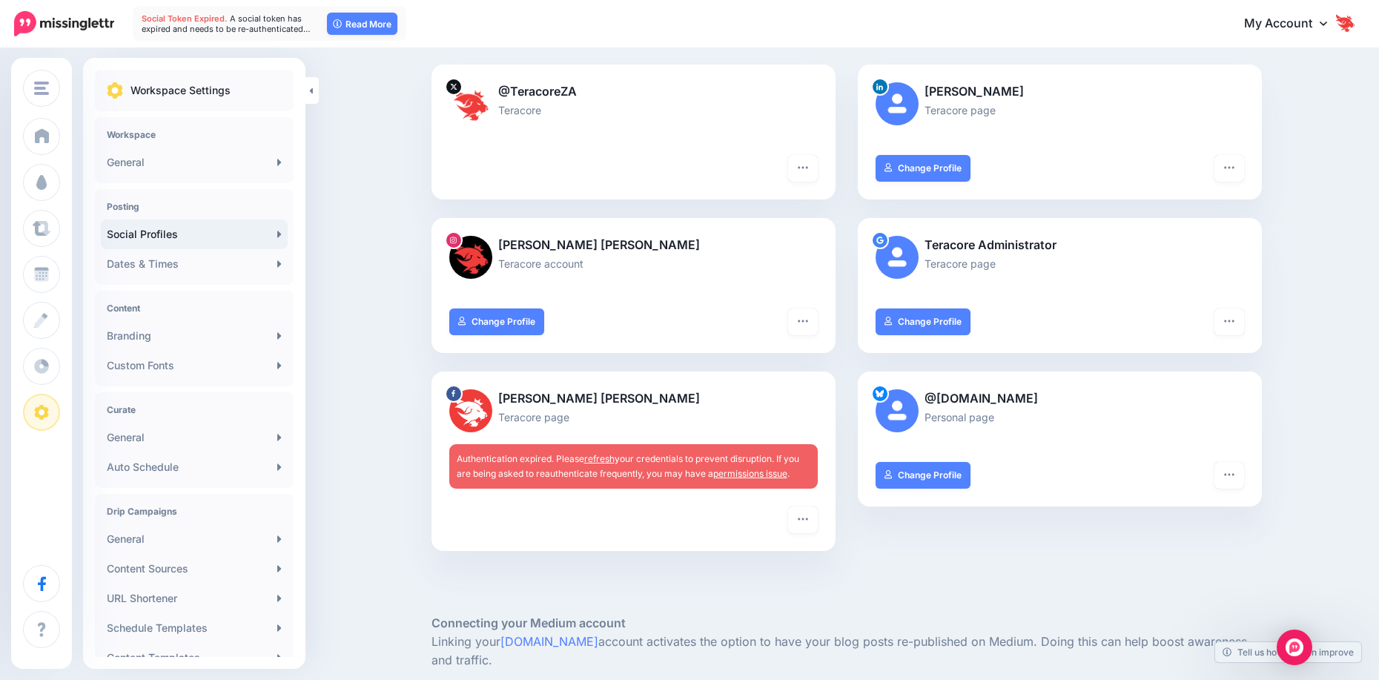
scroll to position [148, 0]
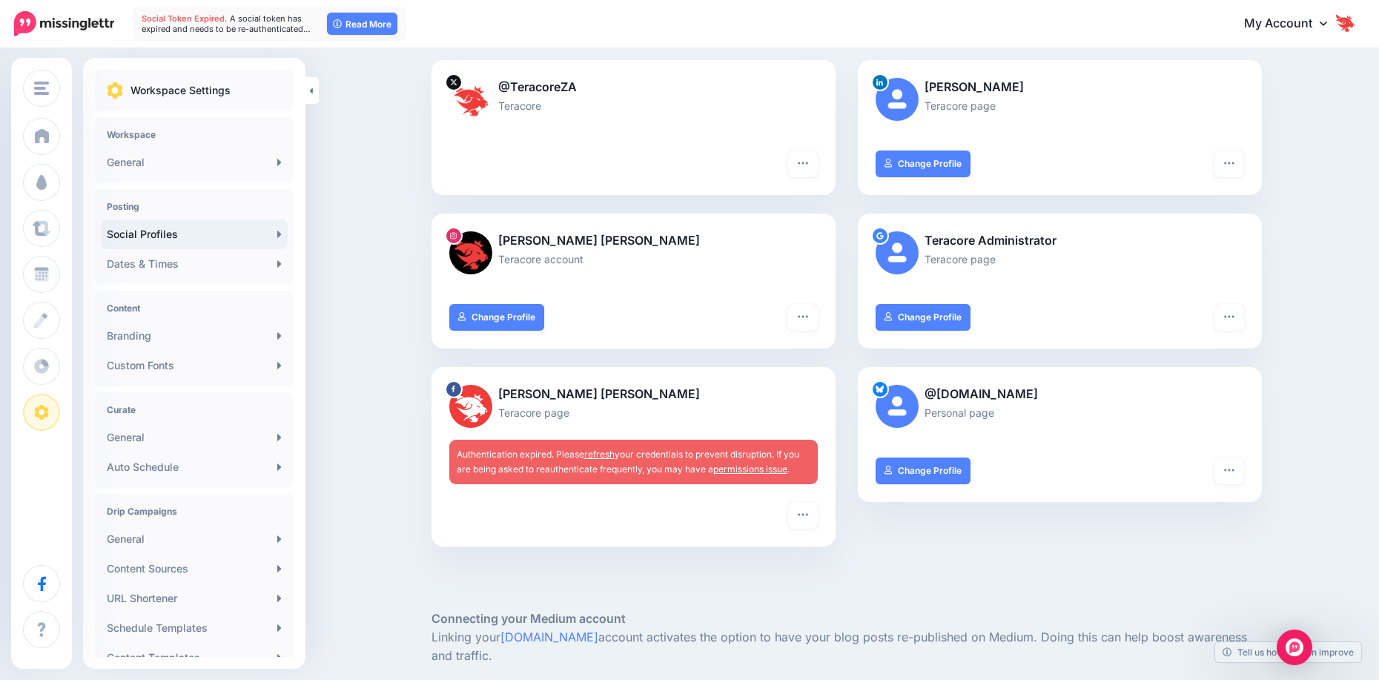
click at [611, 454] on link "refresh" at bounding box center [599, 454] width 30 height 11
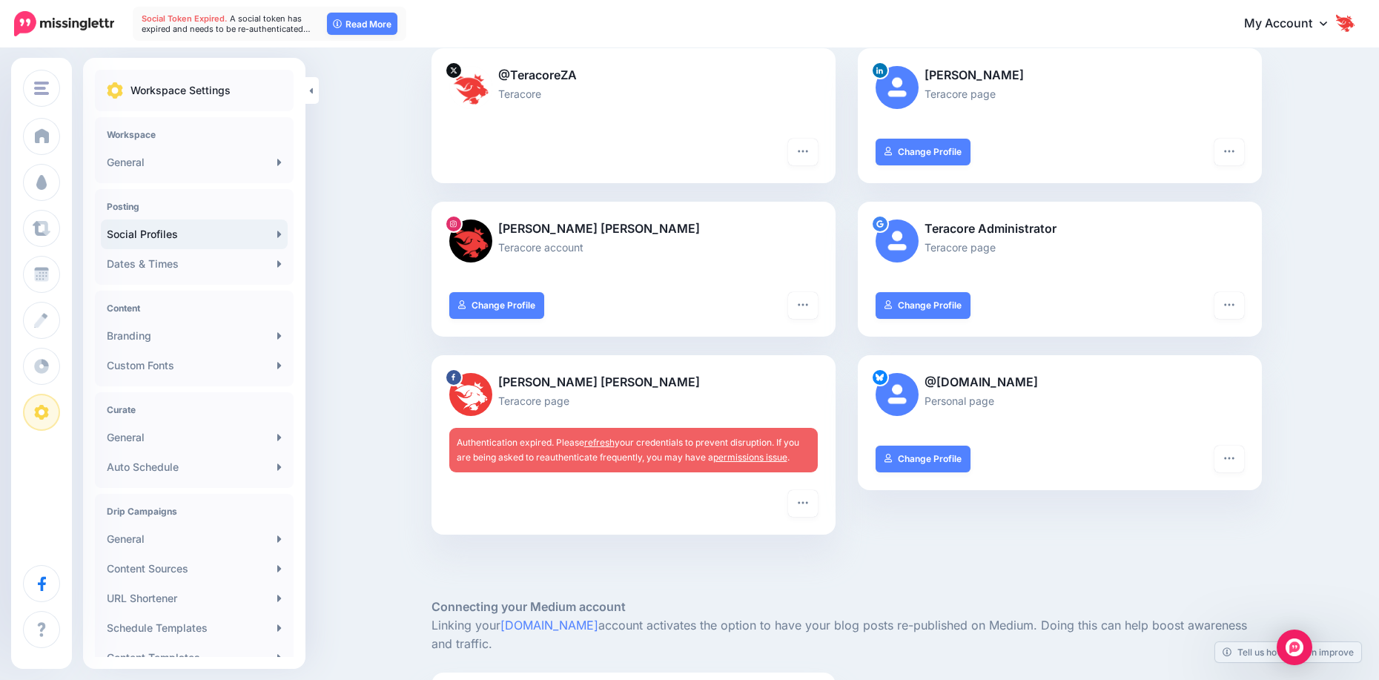
scroll to position [222, 0]
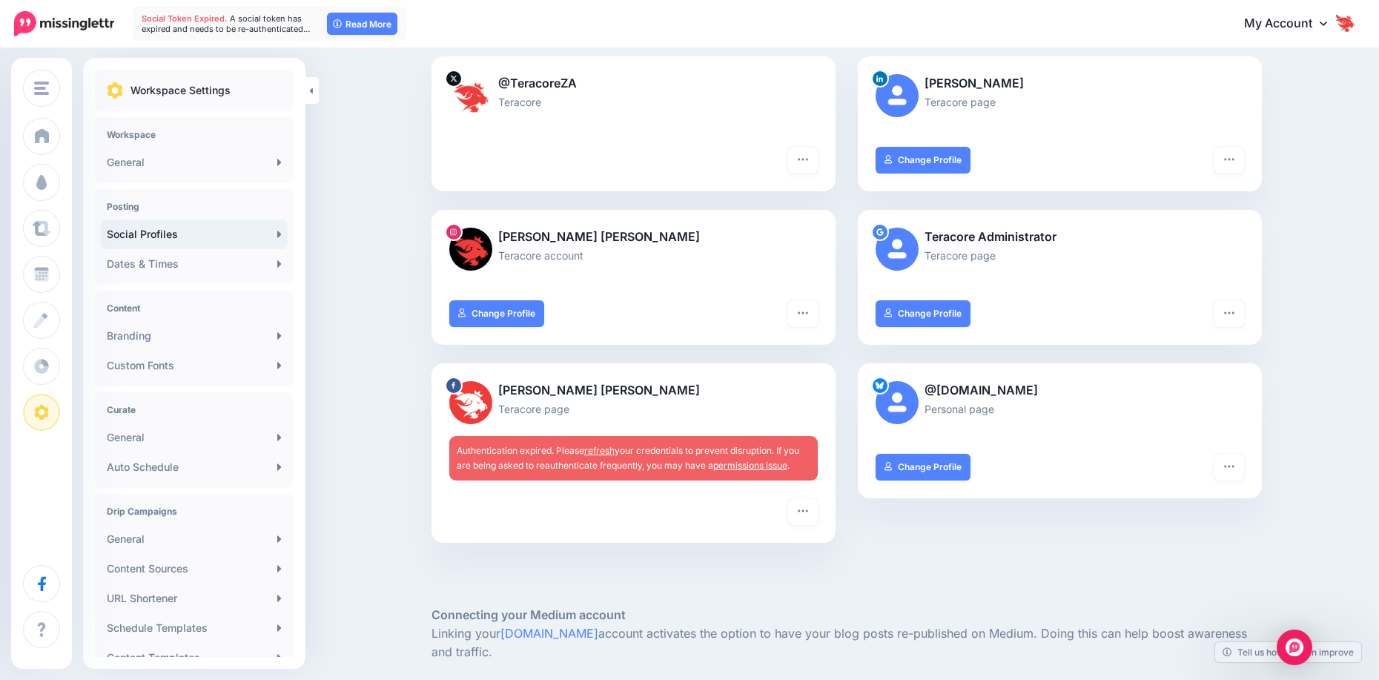
click at [614, 452] on link "refresh" at bounding box center [599, 450] width 30 height 11
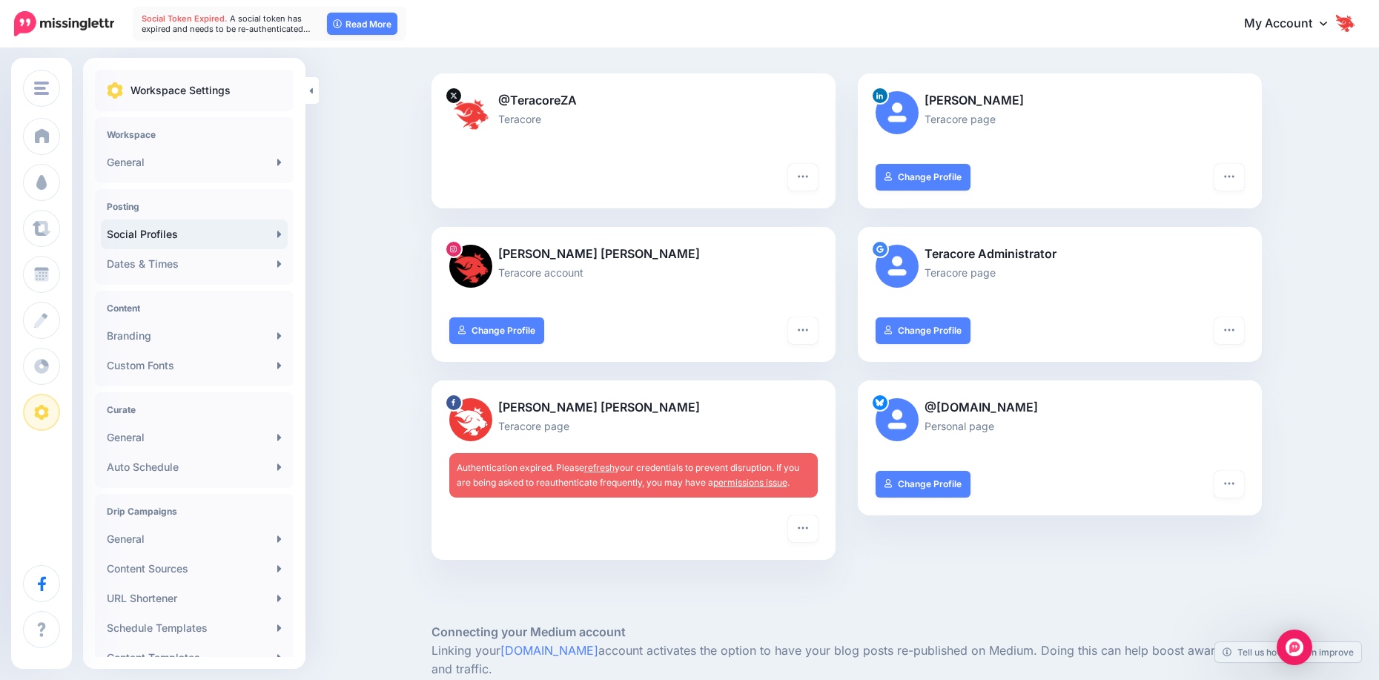
scroll to position [222, 0]
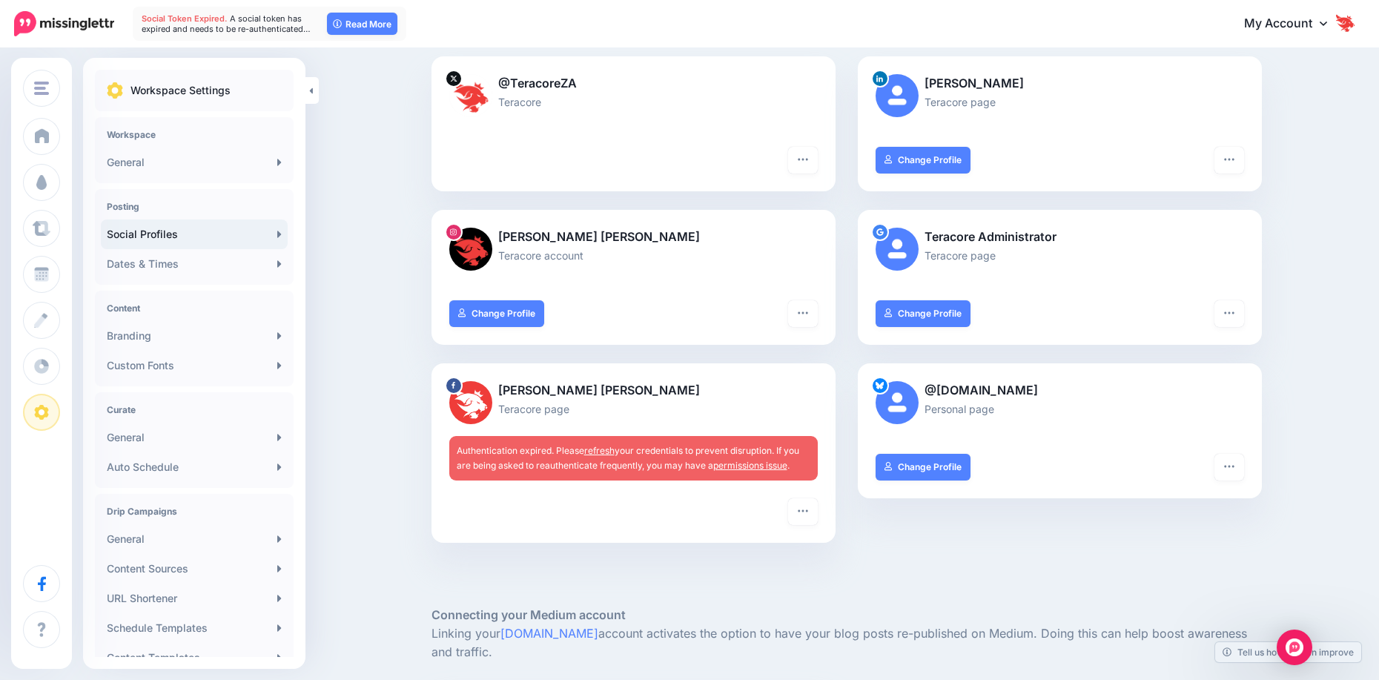
click at [603, 451] on link "refresh" at bounding box center [599, 450] width 30 height 11
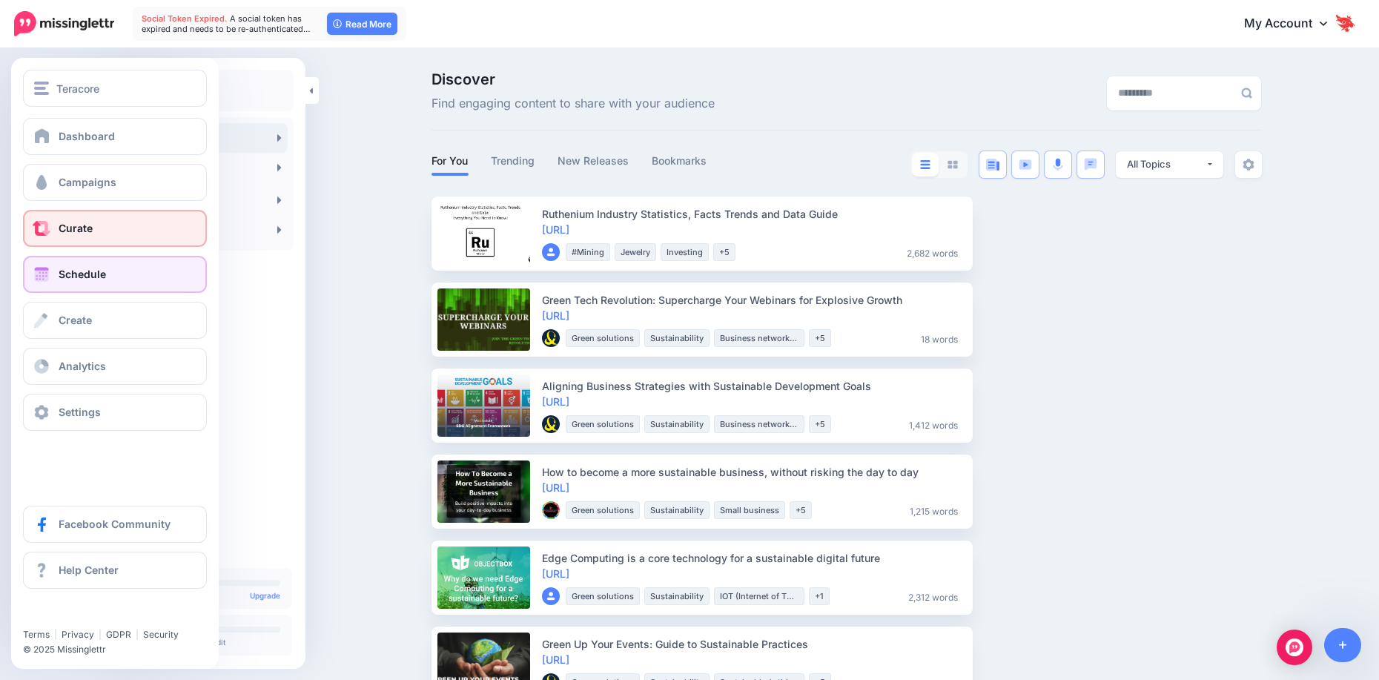
click at [88, 265] on link "Schedule" at bounding box center [115, 274] width 184 height 37
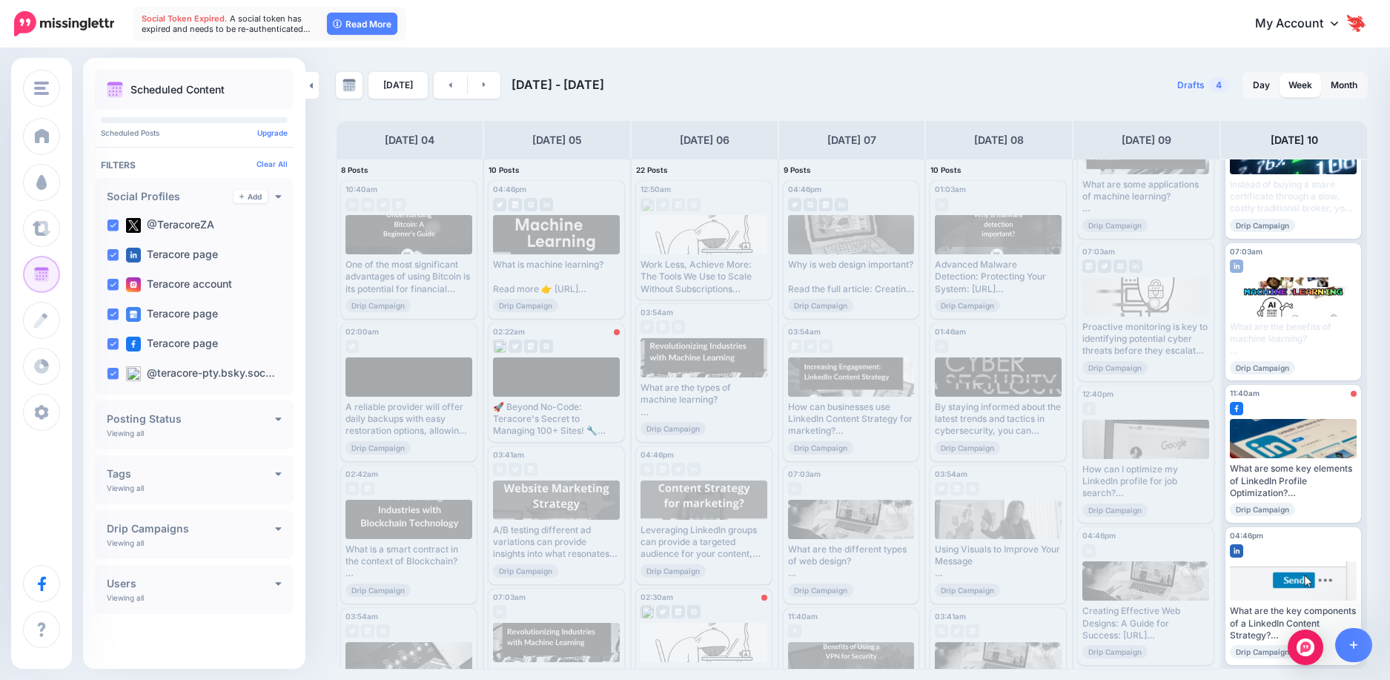
scroll to position [358, 0]
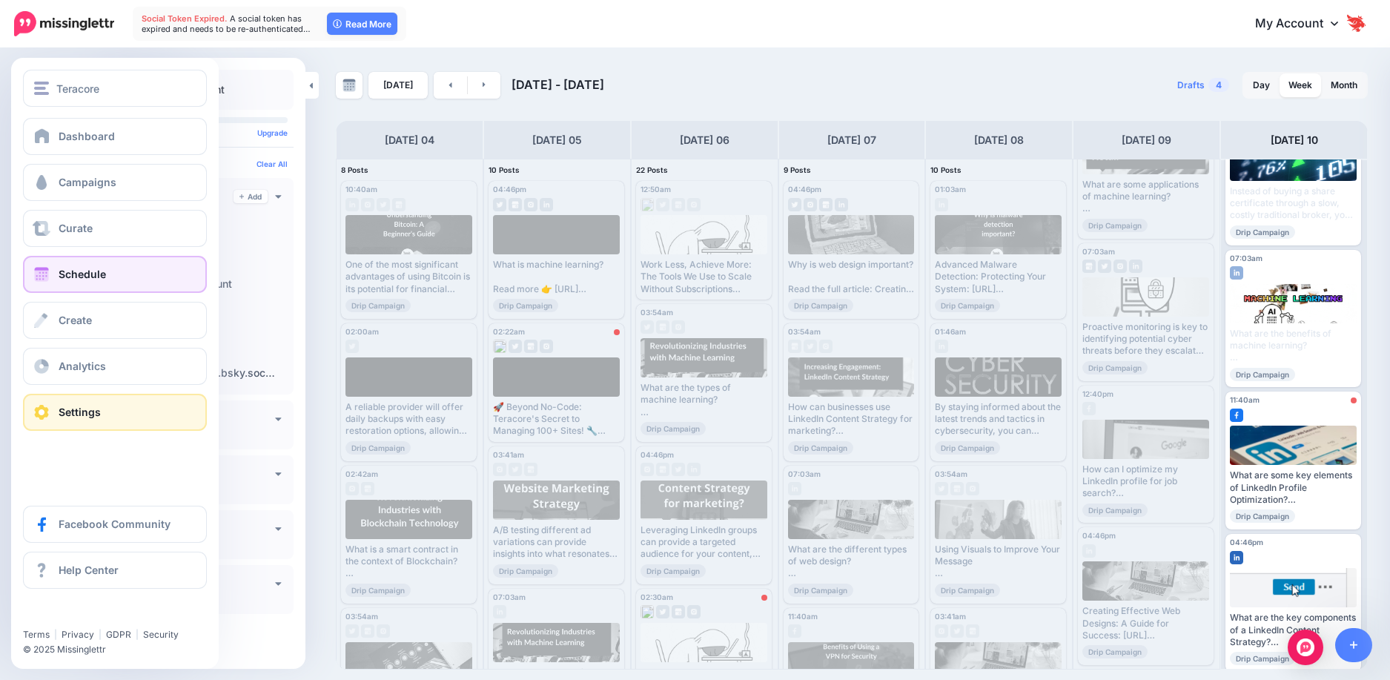
click at [70, 407] on span "Settings" at bounding box center [80, 412] width 42 height 13
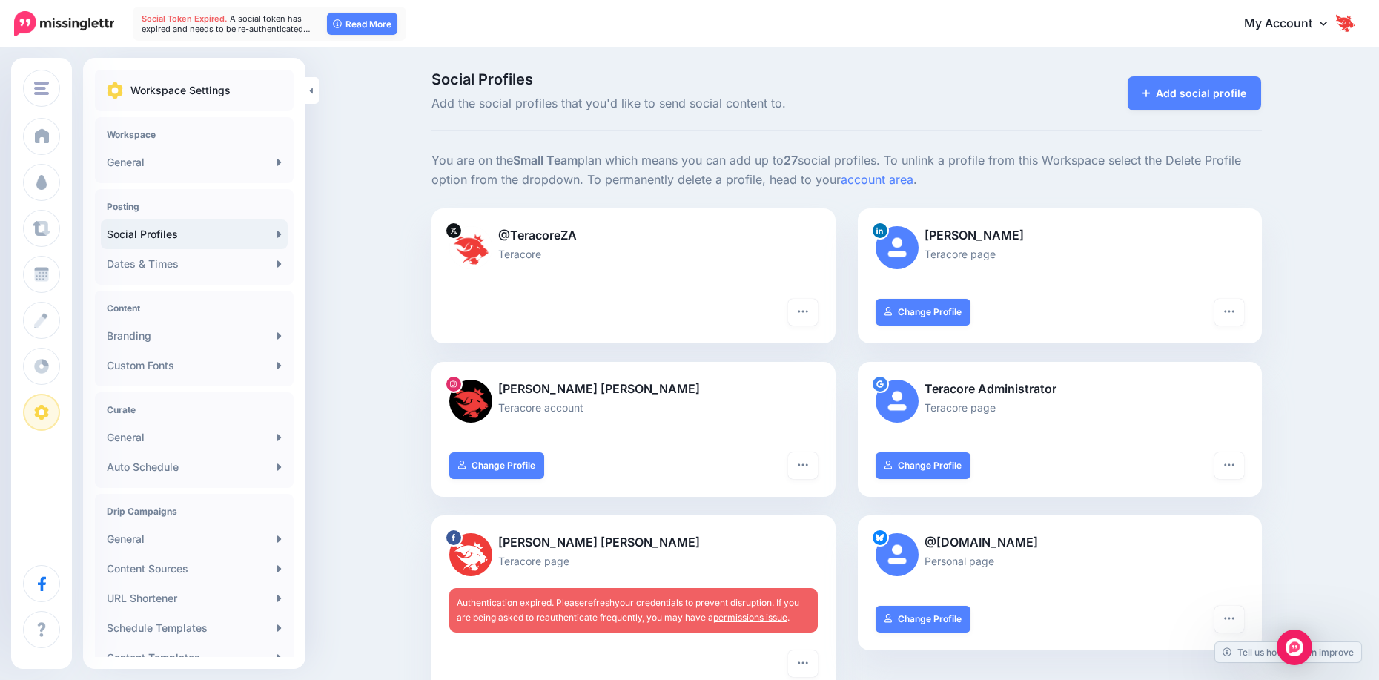
click at [610, 604] on link "refresh" at bounding box center [599, 602] width 30 height 11
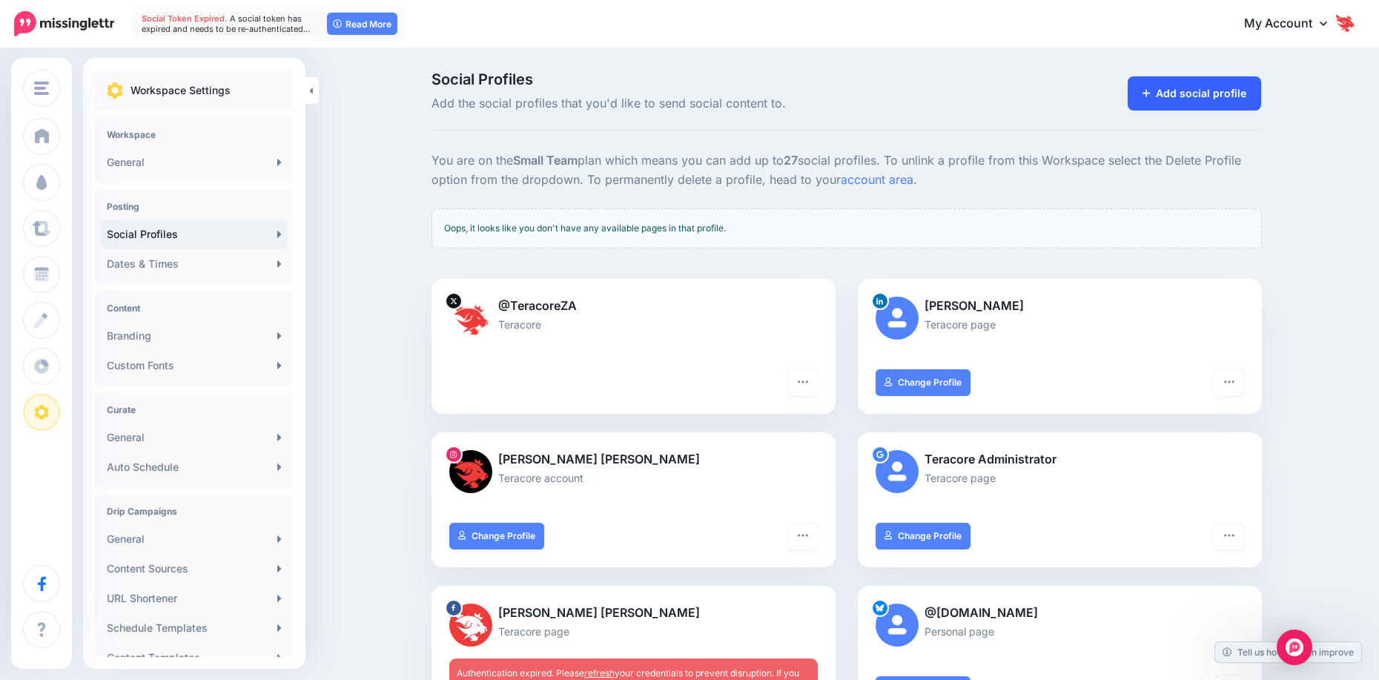
click at [1232, 99] on link "Add social profile" at bounding box center [1195, 93] width 134 height 34
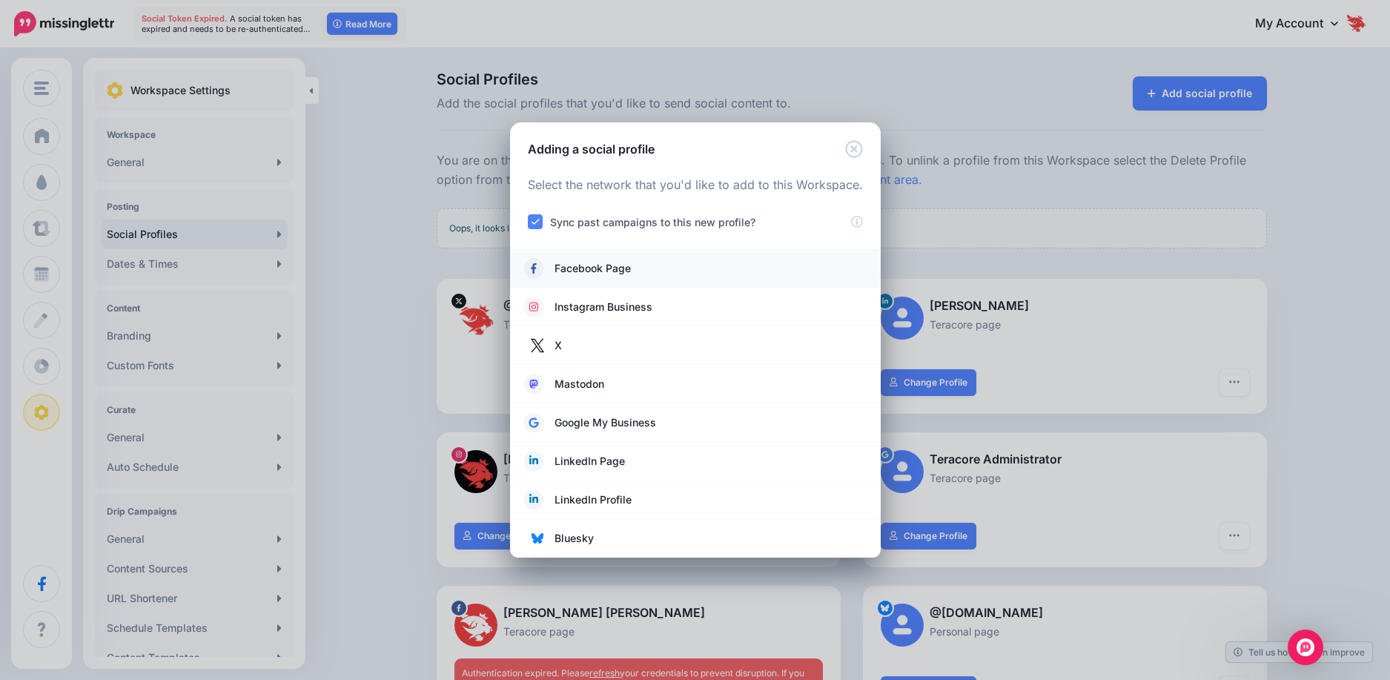
click at [572, 270] on span "Facebook Page" at bounding box center [593, 268] width 76 height 18
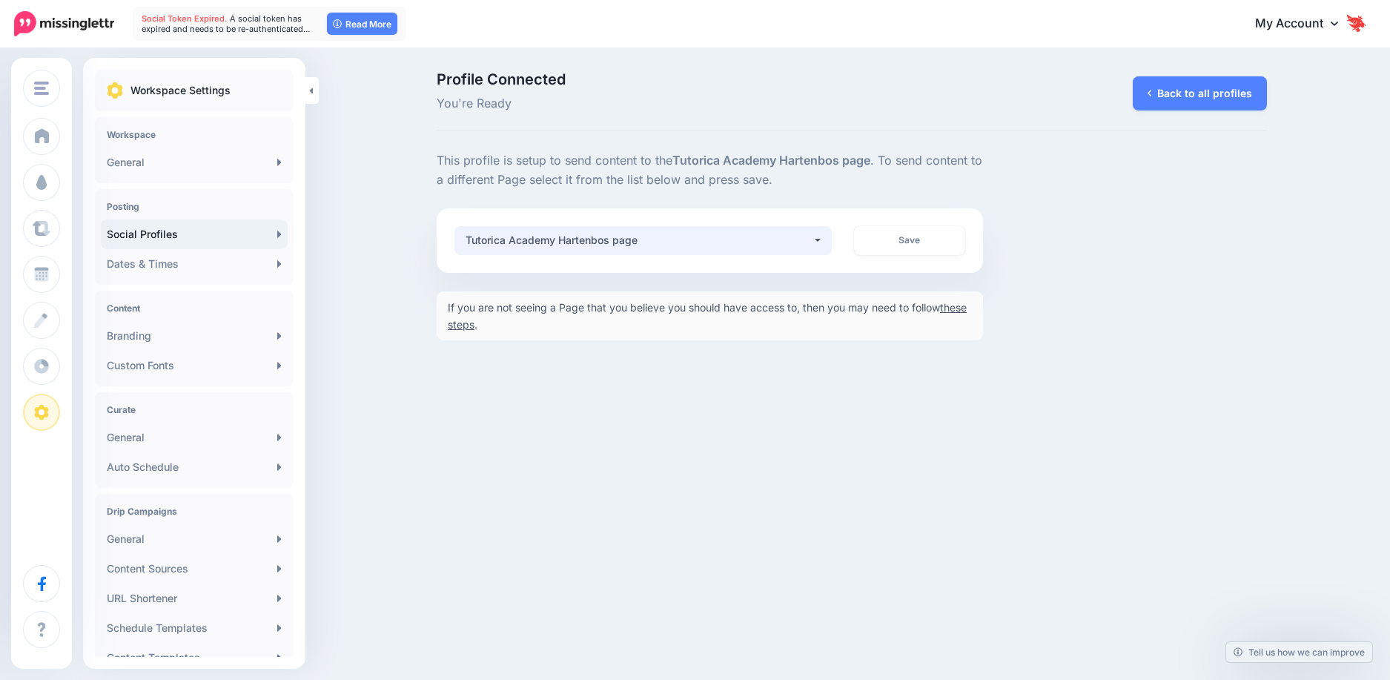
click at [681, 245] on div "Tutorica Academy Hartenbos page" at bounding box center [639, 240] width 346 height 18
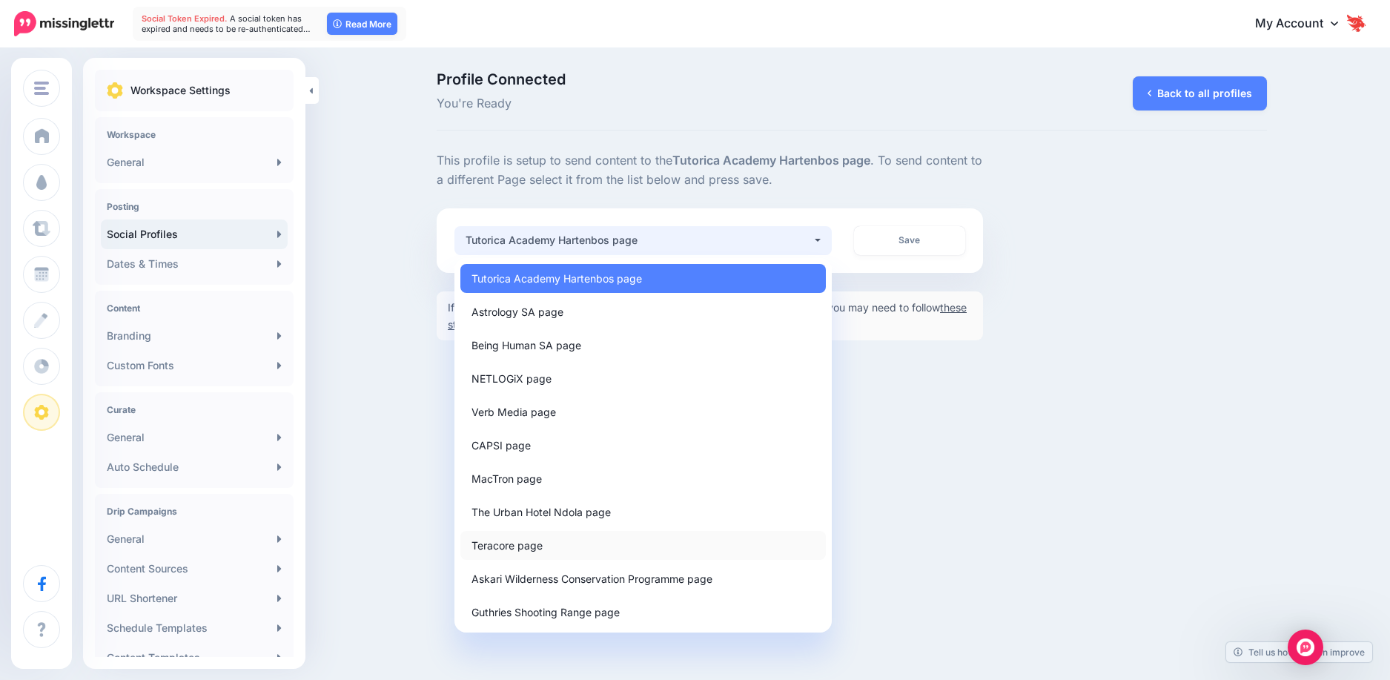
click at [633, 540] on link "Teracore page" at bounding box center [643, 545] width 366 height 29
select select "**********"
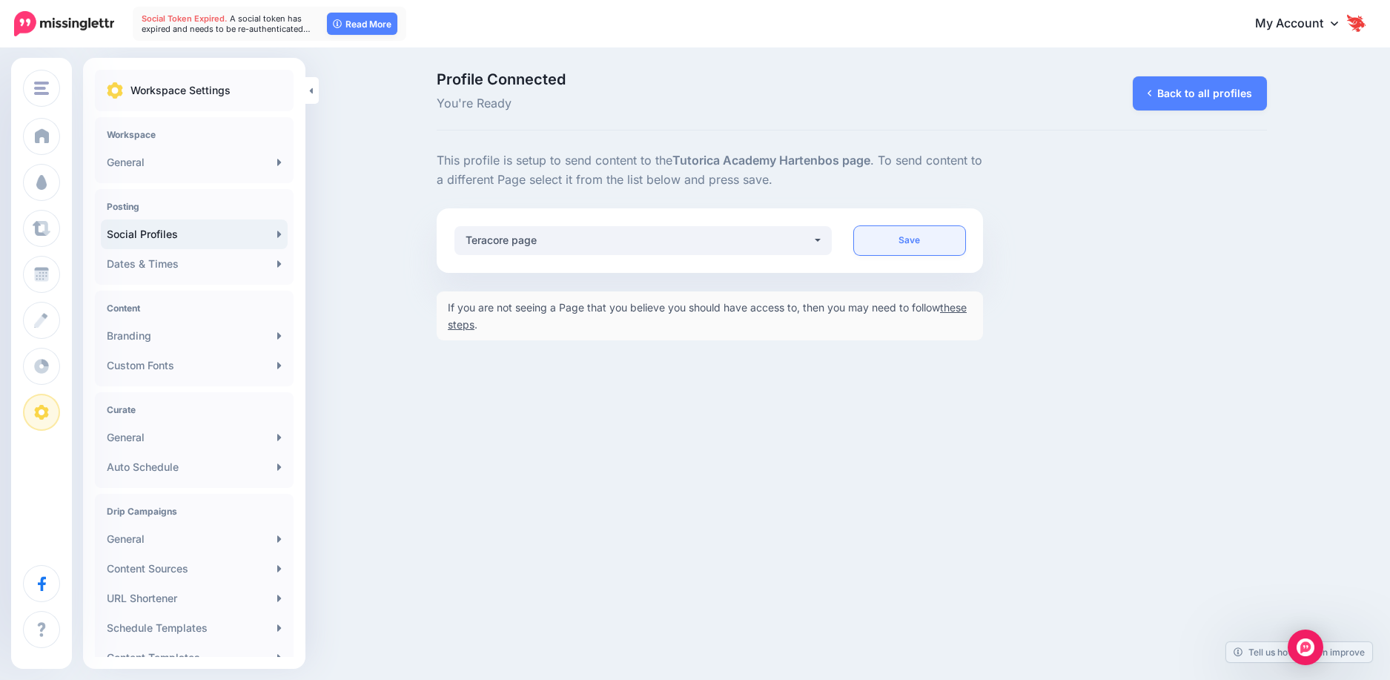
click at [894, 248] on link "Save" at bounding box center [909, 240] width 111 height 29
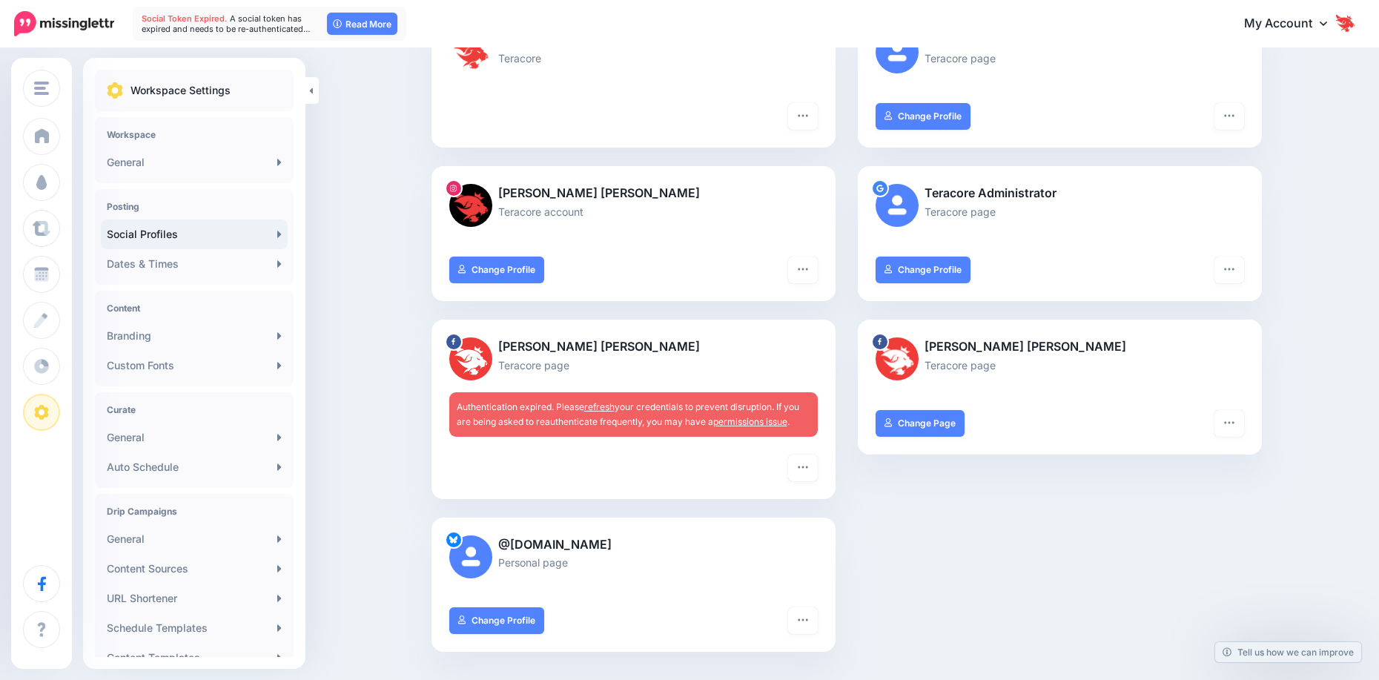
scroll to position [222, 0]
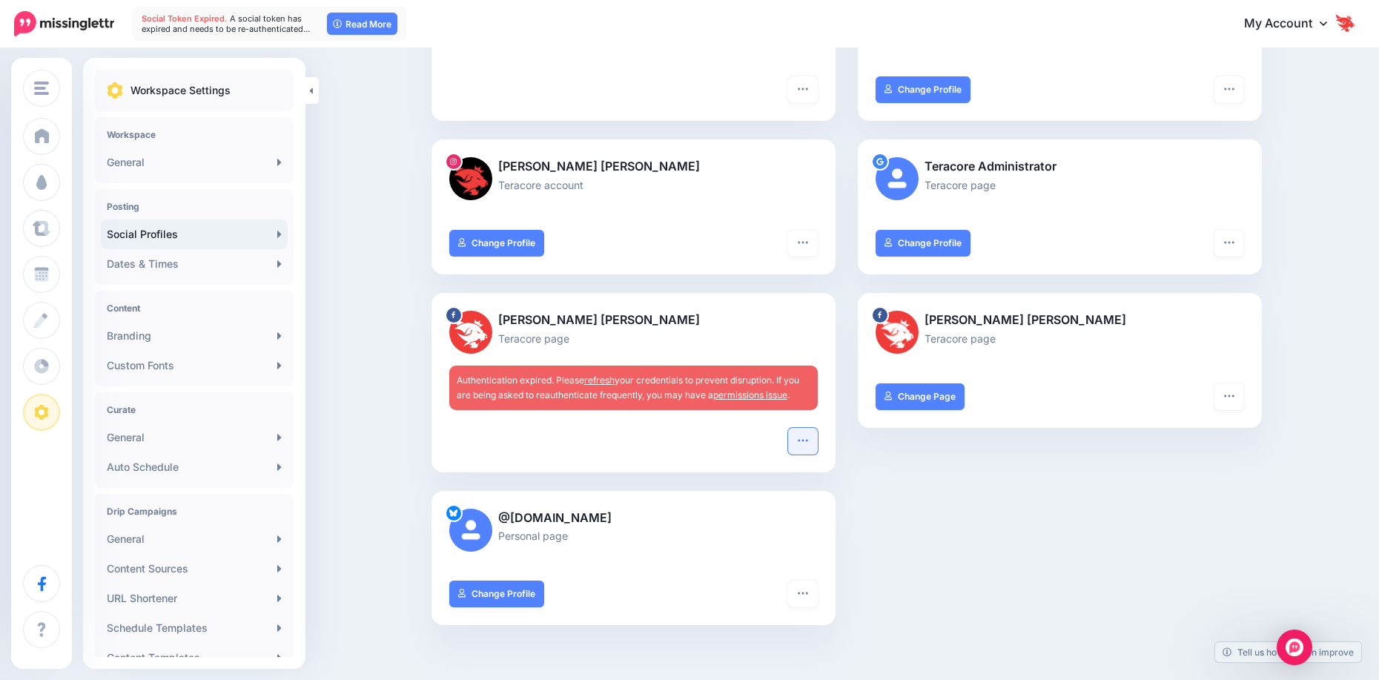
click at [809, 443] on icon "button" at bounding box center [803, 440] width 12 height 12
click at [769, 587] on link "Delete Profile" at bounding box center [749, 586] width 122 height 29
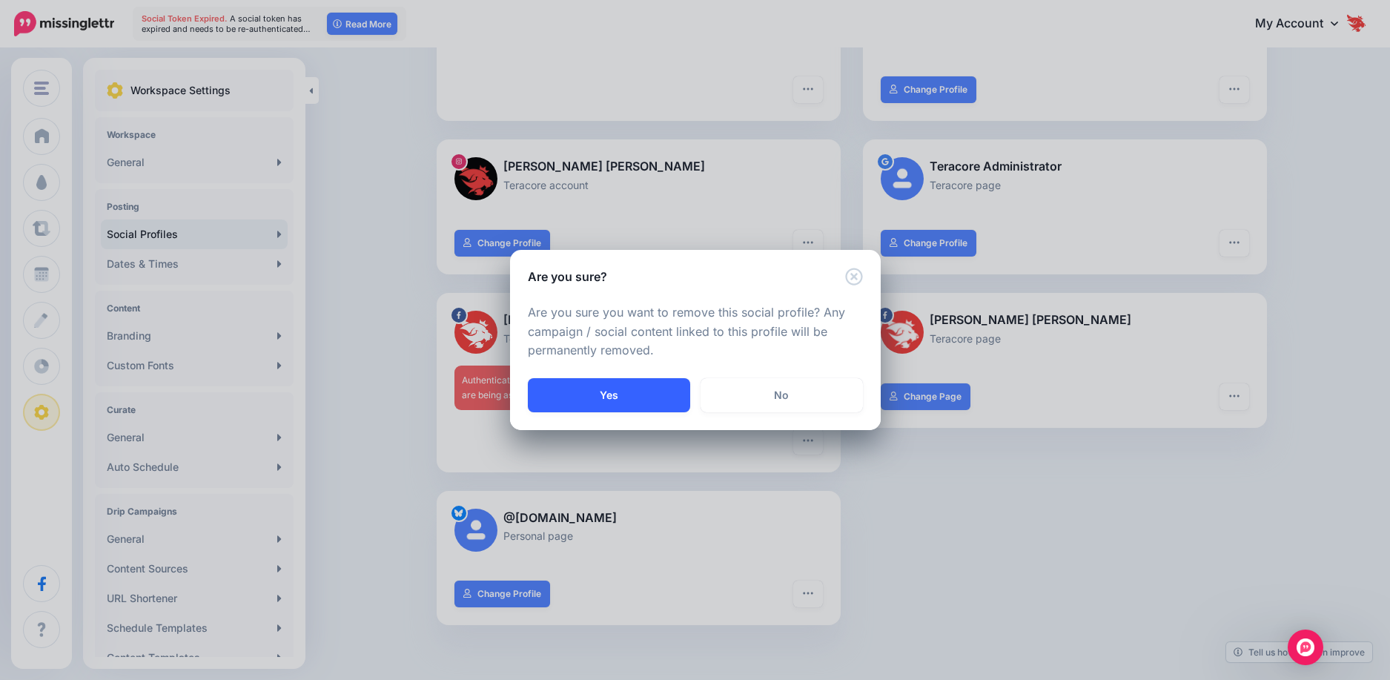
click at [675, 394] on button "Yes" at bounding box center [609, 395] width 162 height 34
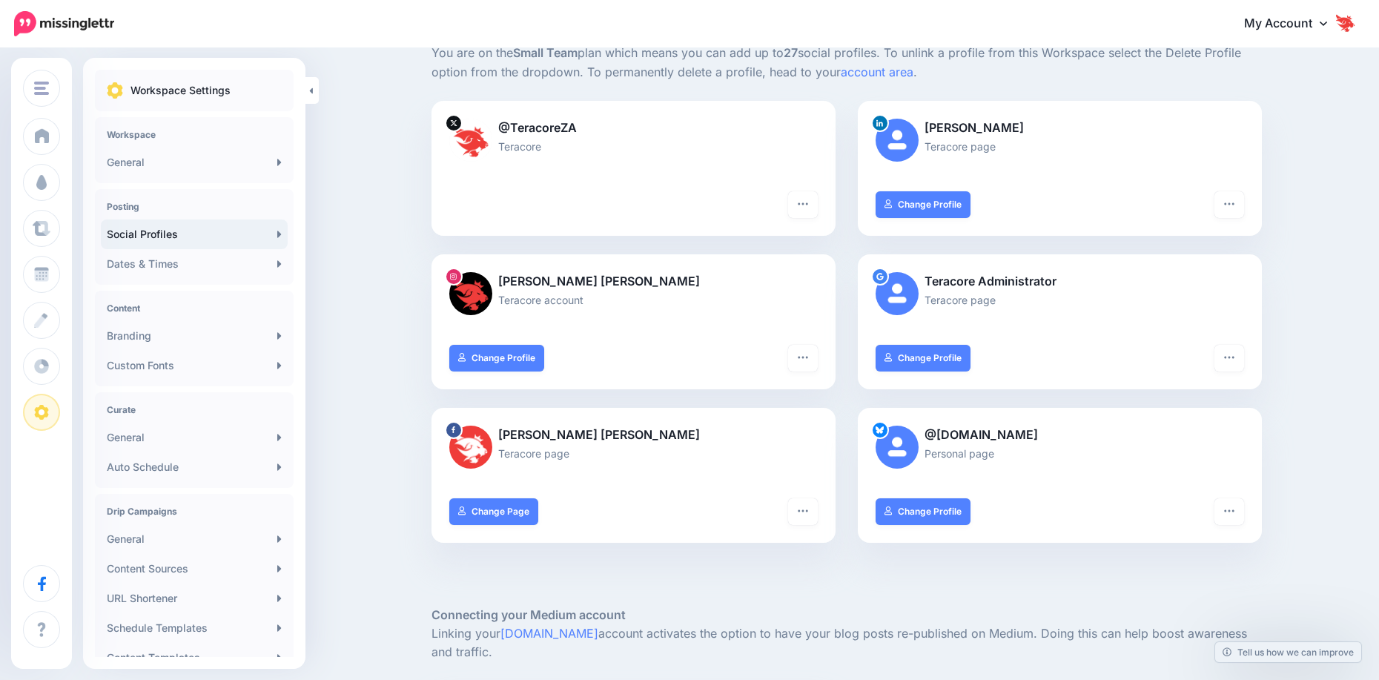
scroll to position [74, 0]
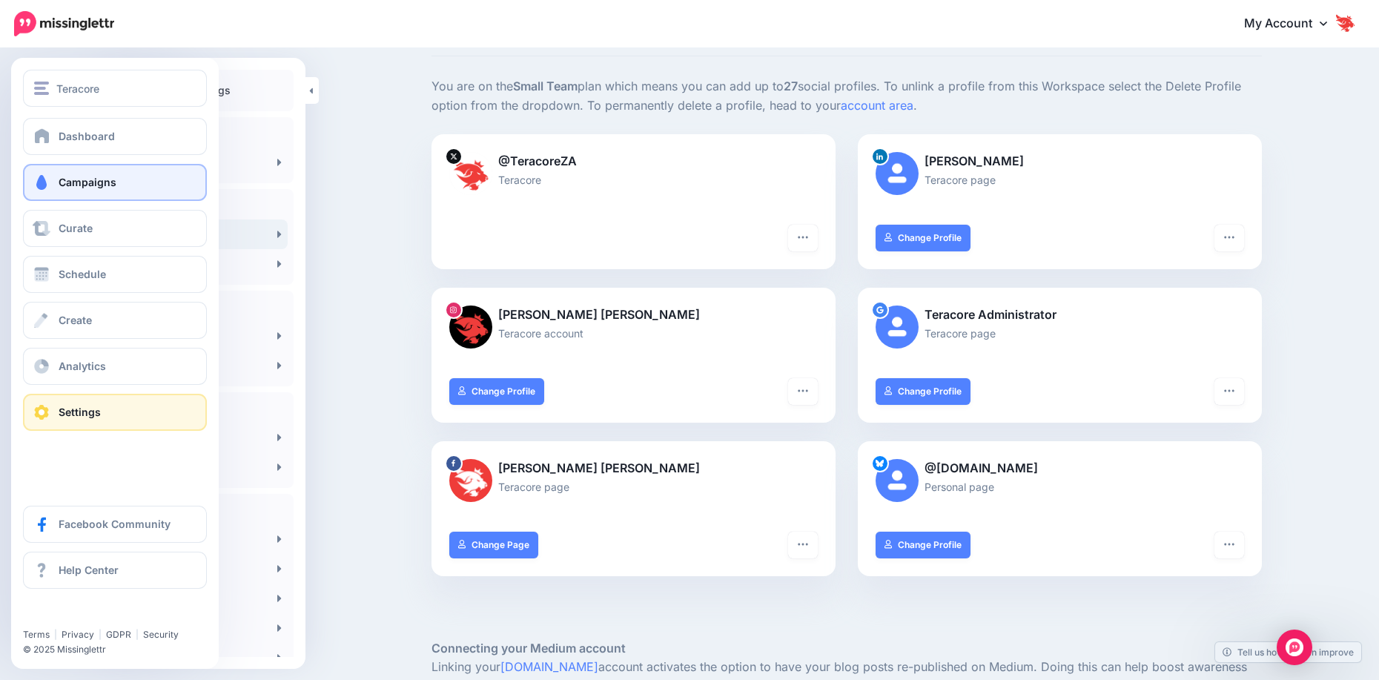
click at [78, 179] on span "Campaigns" at bounding box center [88, 182] width 58 height 13
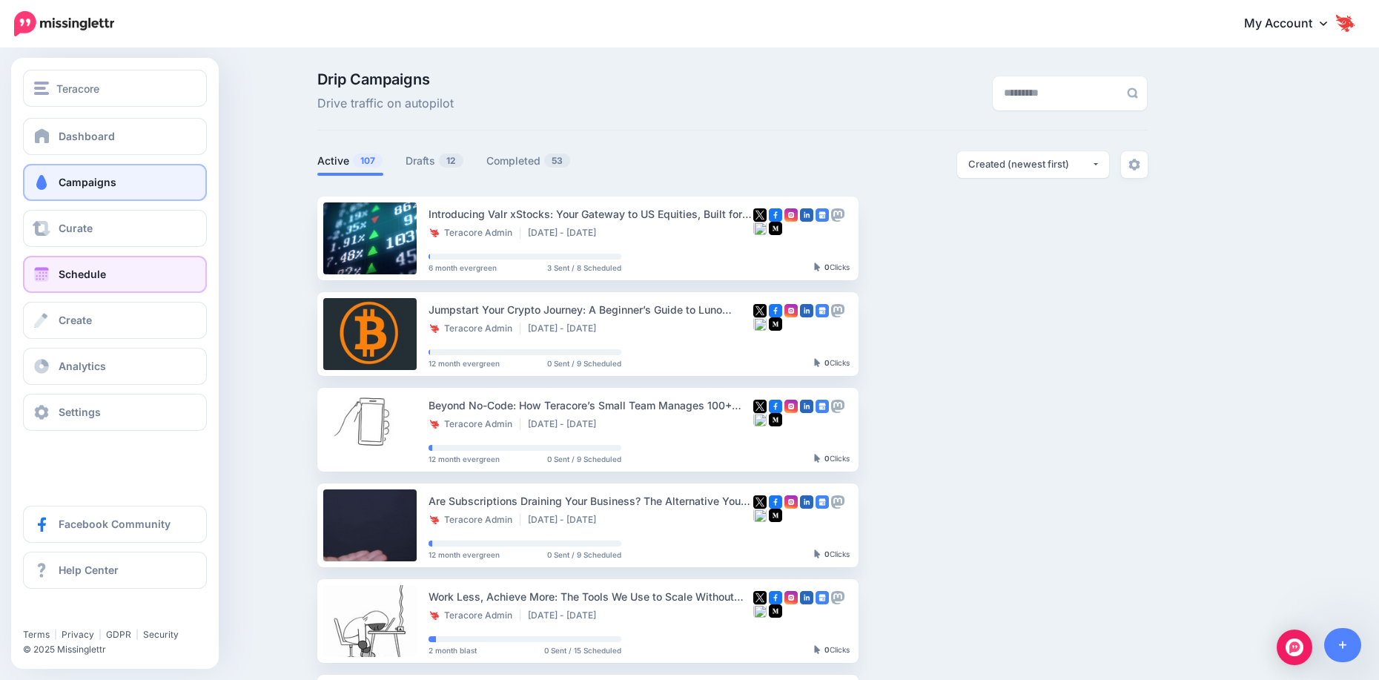
click at [78, 284] on link "Schedule" at bounding box center [115, 274] width 184 height 37
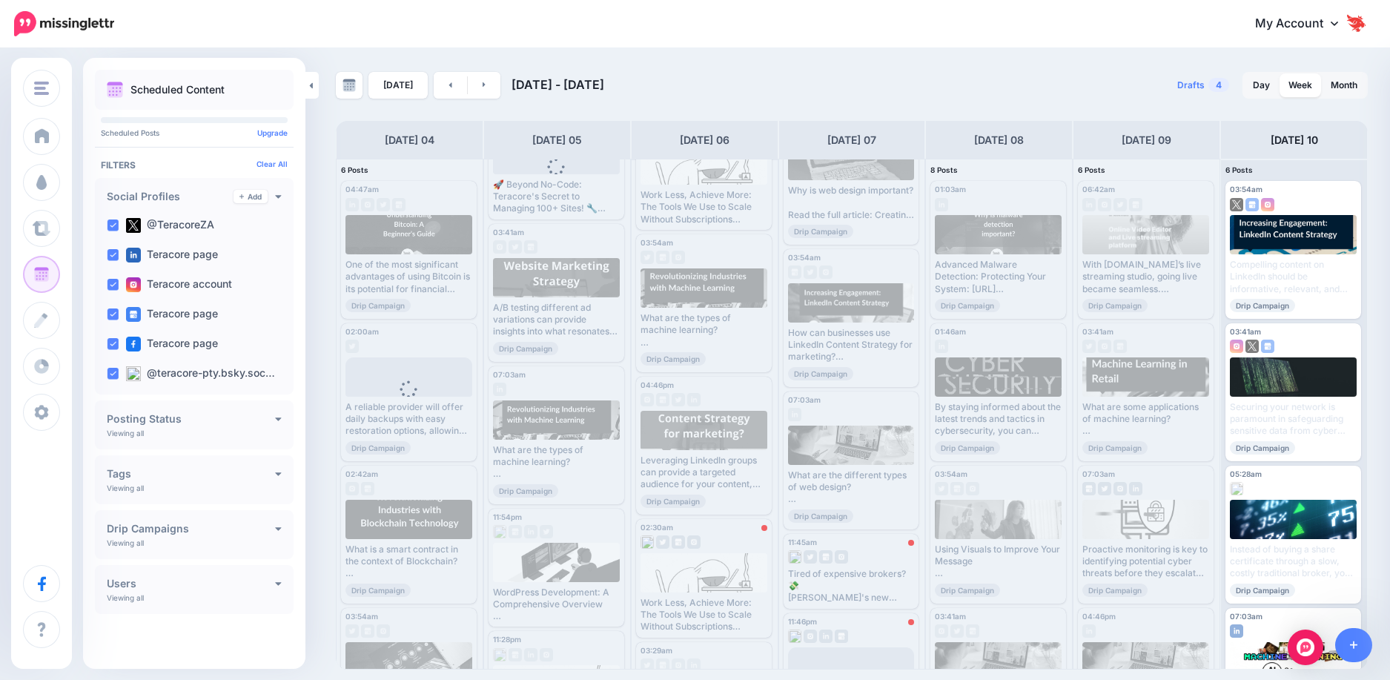
scroll to position [222, 0]
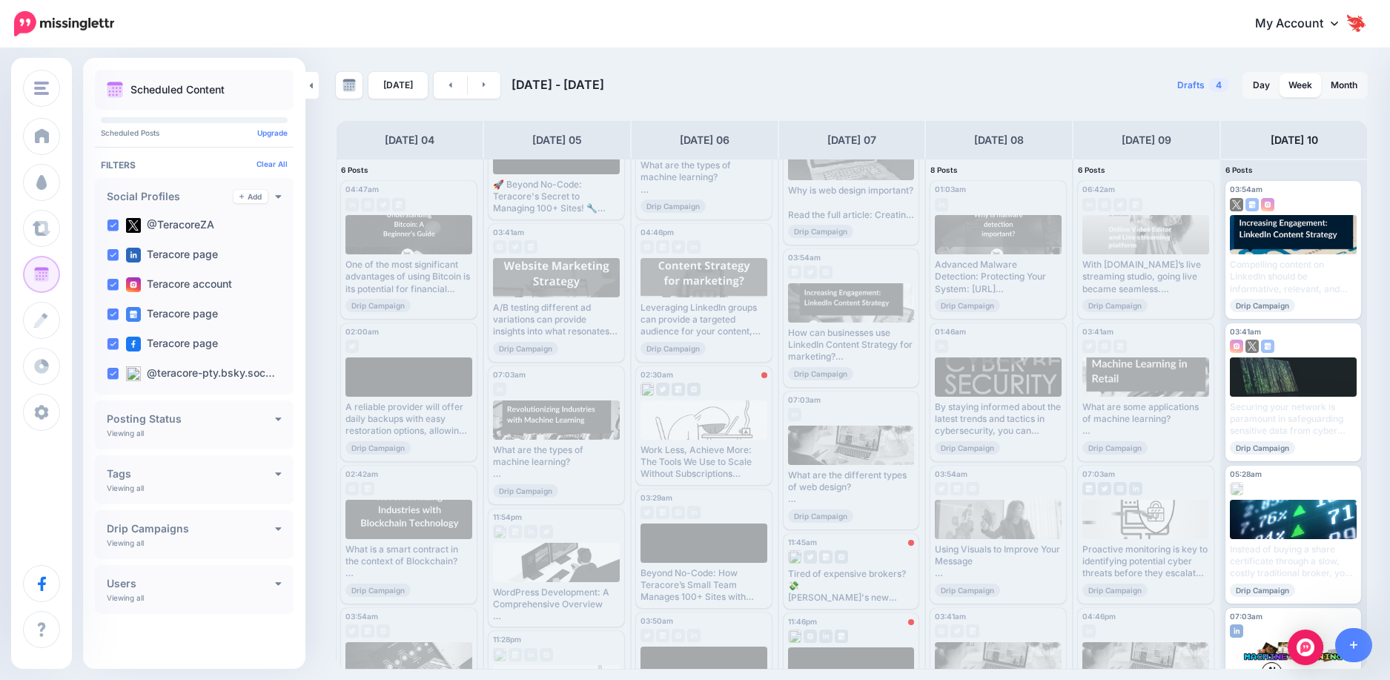
click at [328, 554] on div "Today Aug 04 - Aug 11, 2025 Drafts 4 Day Week Month PRO TIP" at bounding box center [852, 371] width 1054 height 598
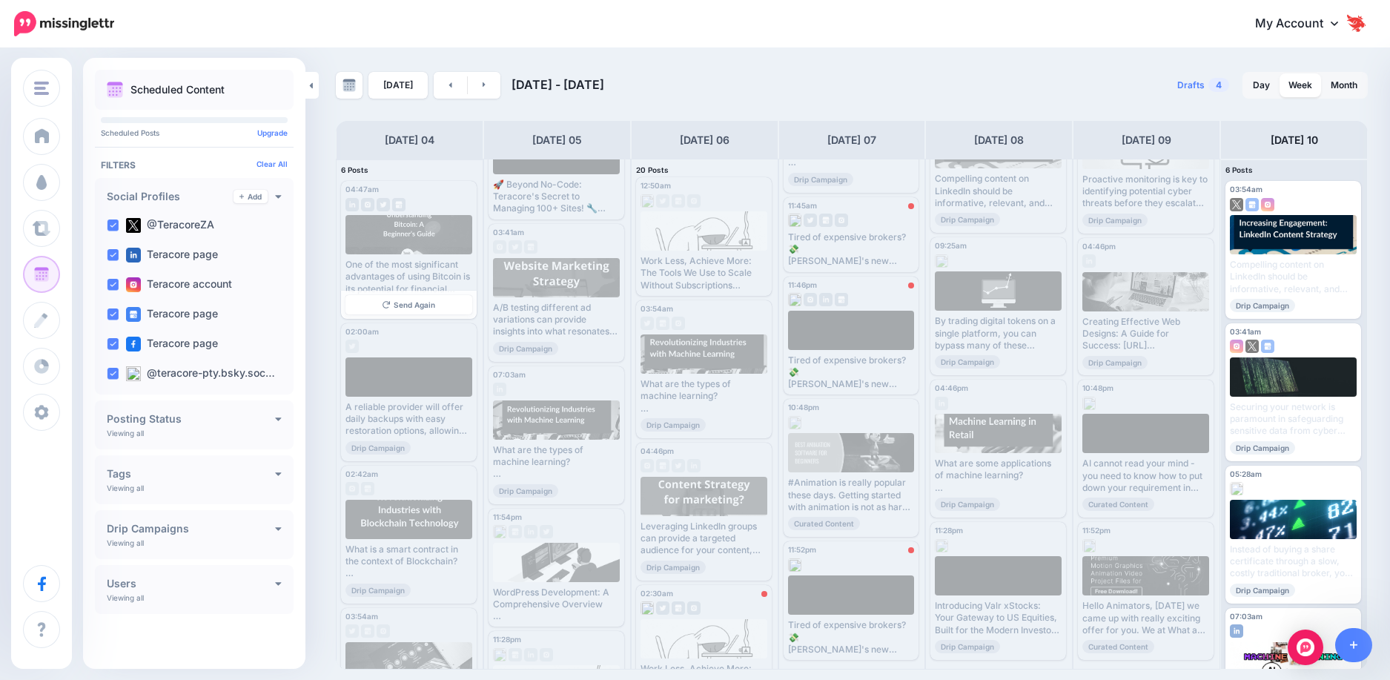
scroll to position [0, 0]
click at [440, 93] on link at bounding box center [450, 85] width 33 height 27
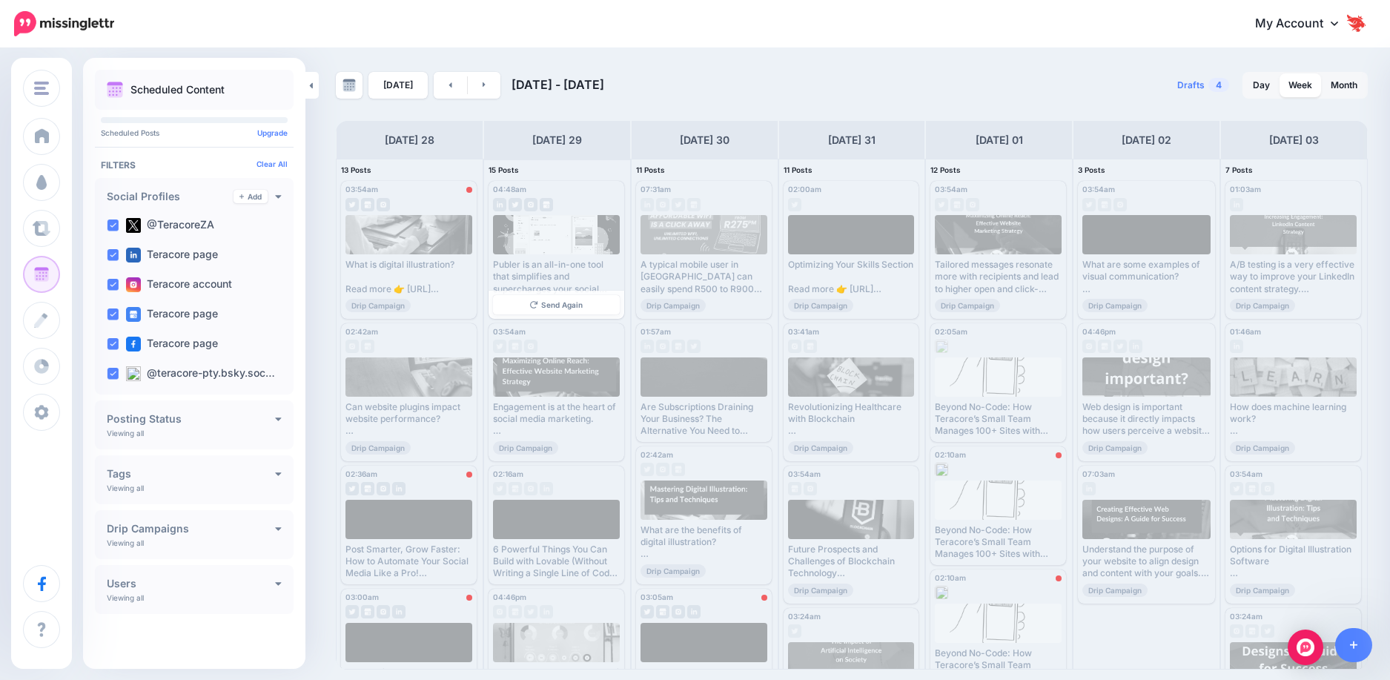
click at [554, 264] on div "Publer is an all-in-one tool that simplifies and supercharges your social media…" at bounding box center [556, 277] width 127 height 36
click at [549, 190] on div "04:48am Tue, July 29, 2025 04:48am" at bounding box center [533, 189] width 80 height 9
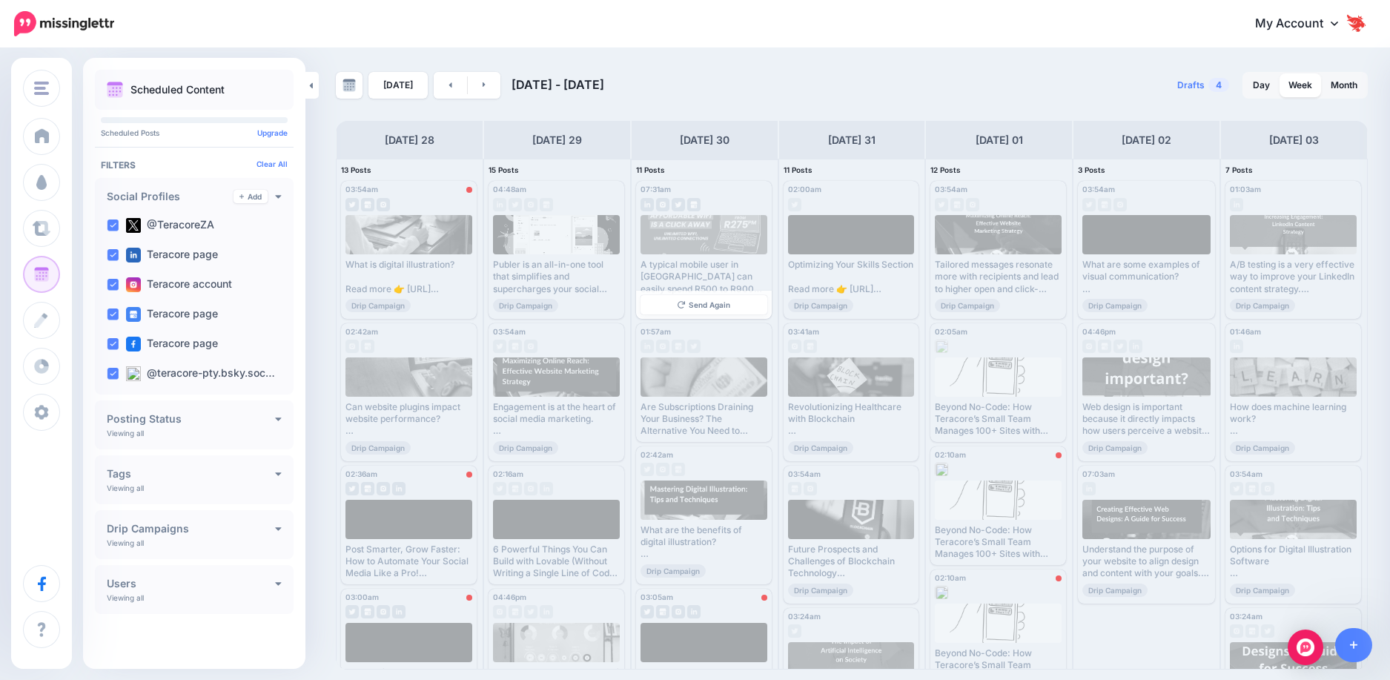
click at [669, 278] on div "A typical mobile user in South Africa can easily spend R500 to R900+ per month …" at bounding box center [704, 277] width 127 height 36
click at [674, 188] on div "07:31am Wed, July 30, 2025 07:31am" at bounding box center [680, 189] width 79 height 9
click at [691, 299] on link "Send Again" at bounding box center [704, 304] width 127 height 19
